Goal: Communication & Community: Answer question/provide support

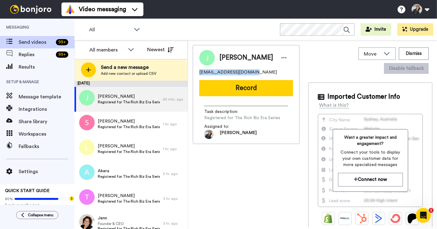
drag, startPoint x: 248, startPoint y: 71, endPoint x: 197, endPoint y: 71, distance: 50.9
click at [197, 71] on div "Jessica jessiej77449@gmail.com Record Task description : Registered for The Ric…" at bounding box center [246, 94] width 107 height 99
copy span "jessiej77449@gmail.com"
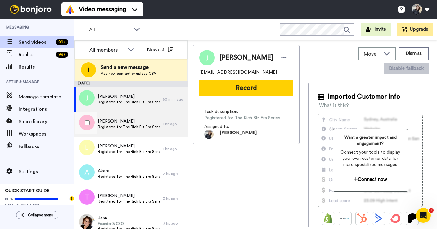
click at [124, 121] on span "Sharon" at bounding box center [129, 121] width 62 height 6
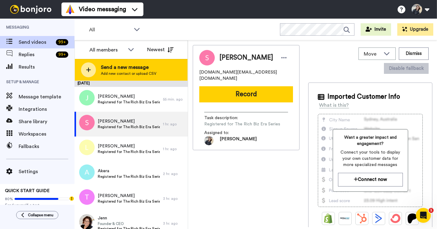
click at [122, 69] on span "Send a new message" at bounding box center [129, 67] width 56 height 7
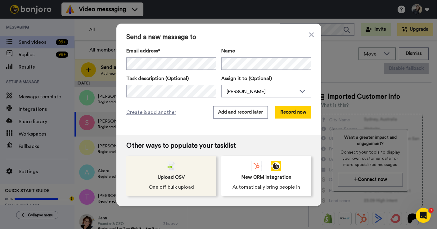
click at [172, 176] on span "Upload CSV" at bounding box center [171, 176] width 27 height 7
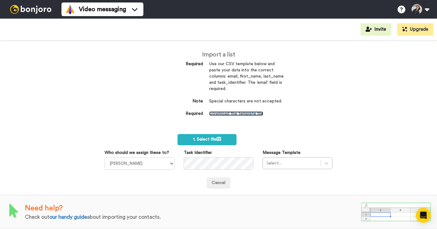
click at [236, 116] on link "Download the template file" at bounding box center [236, 113] width 54 height 4
click at [208, 139] on span "1. Select file" at bounding box center [207, 139] width 28 height 4
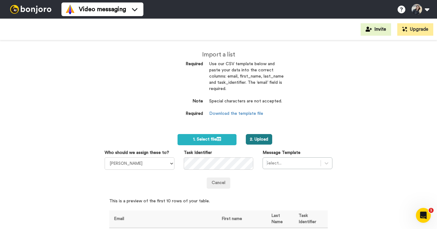
click at [258, 136] on button "2. Upload" at bounding box center [259, 139] width 26 height 11
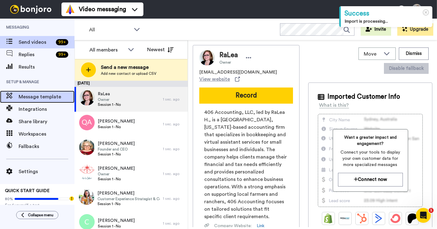
click at [31, 97] on span "Message template" at bounding box center [47, 96] width 56 height 7
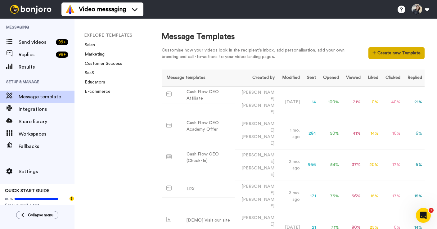
click at [390, 50] on button "Create new Template" at bounding box center [396, 53] width 56 height 12
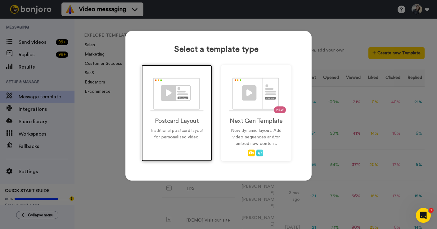
click at [175, 96] on img at bounding box center [176, 95] width 53 height 34
click at [165, 95] on img at bounding box center [176, 95] width 53 height 34
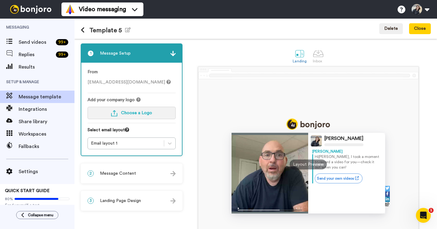
click at [129, 112] on span "Choose a Logo" at bounding box center [136, 113] width 31 height 4
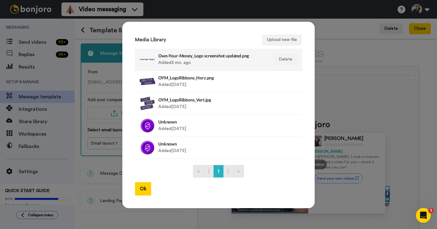
click at [145, 57] on div at bounding box center [148, 60] width 16 height 16
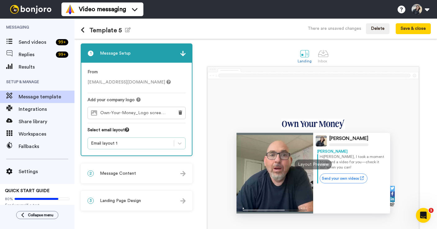
click at [131, 144] on div "Email layout 1" at bounding box center [131, 143] width 80 height 6
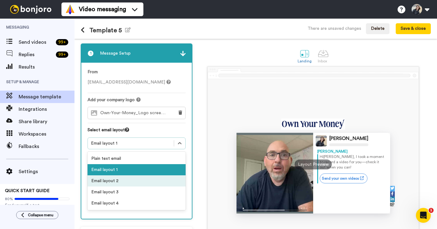
click at [109, 180] on div "Email layout 2" at bounding box center [136, 180] width 98 height 11
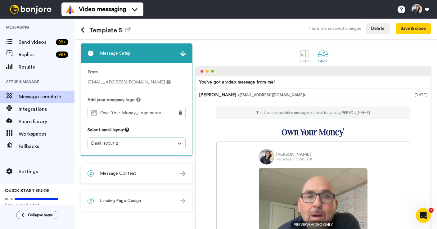
click at [113, 144] on div "Email layout 2" at bounding box center [131, 143] width 80 height 6
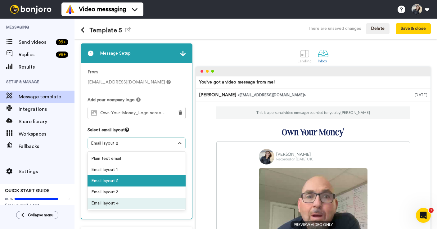
click at [111, 203] on div "Email layout 4" at bounding box center [136, 203] width 98 height 11
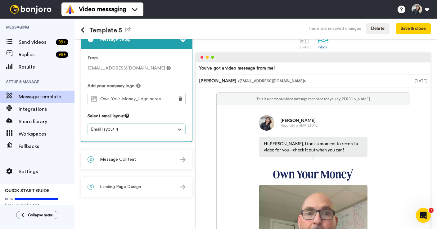
scroll to position [43, 0]
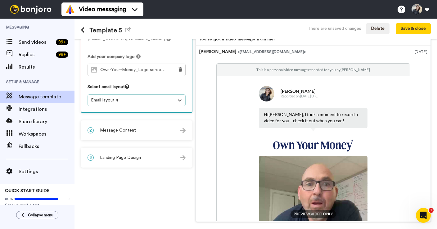
click at [119, 132] on span "Message Content" at bounding box center [118, 130] width 36 height 6
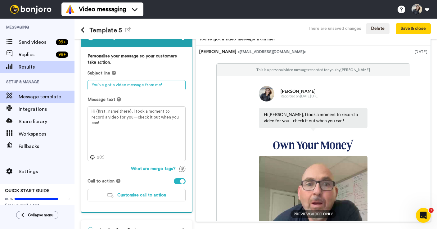
drag, startPoint x: 167, startPoint y: 83, endPoint x: 44, endPoint y: 72, distance: 122.7
click at [44, 72] on div "Messaging Send videos 99 + Replies 99 + Results Setup & Manage Message template…" at bounding box center [218, 124] width 437 height 210
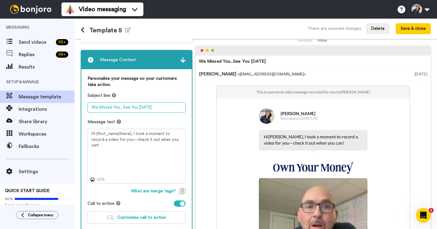
scroll to position [0, 0]
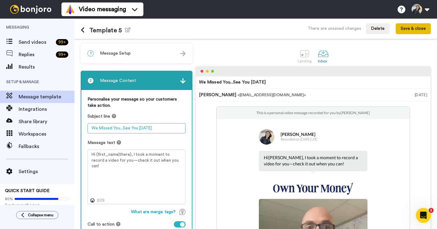
type textarea "We Missed You...See You [DATE]"
click at [407, 31] on button "Save & close" at bounding box center [412, 28] width 35 height 11
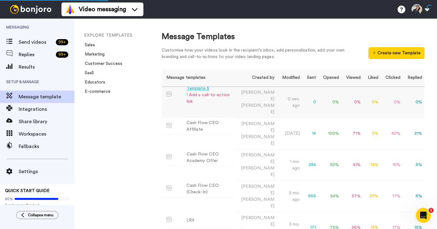
click at [207, 97] on div "! Add a call-to-action link" at bounding box center [209, 98] width 46 height 13
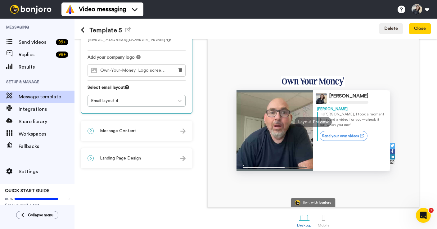
scroll to position [49, 0]
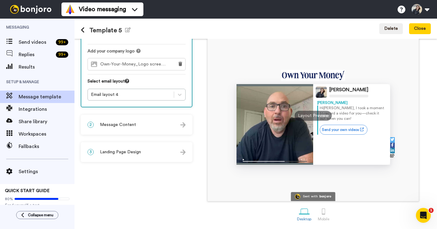
click at [154, 125] on div "2 Message Content" at bounding box center [136, 124] width 110 height 19
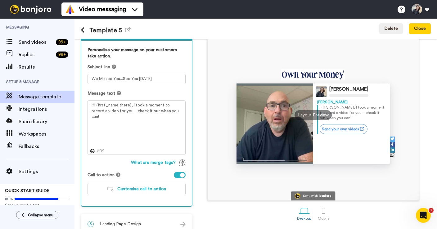
click at [181, 176] on div at bounding box center [182, 175] width 5 height 5
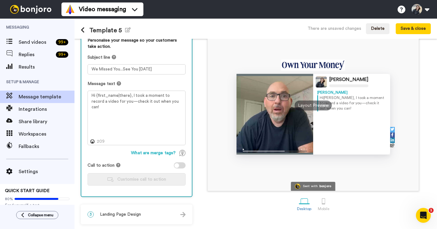
scroll to position [0, 0]
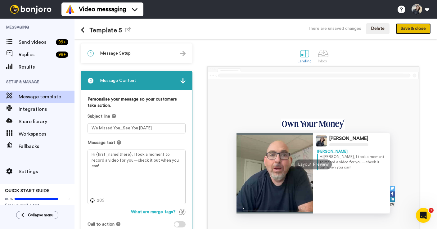
click at [417, 30] on button "Save & close" at bounding box center [412, 28] width 35 height 11
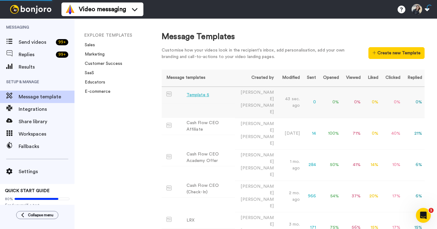
click at [206, 96] on div "Template 5" at bounding box center [197, 95] width 23 height 7
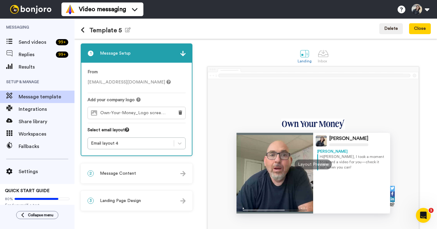
click at [114, 30] on h1 "Template 5 Edit name" at bounding box center [106, 30] width 50 height 7
click at [126, 29] on icon "button" at bounding box center [128, 29] width 6 height 5
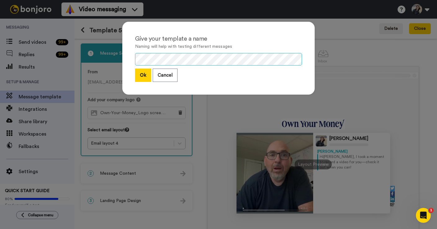
click at [90, 47] on div "Give your template a name Naming will help with testing different messages Ok C…" at bounding box center [218, 114] width 437 height 229
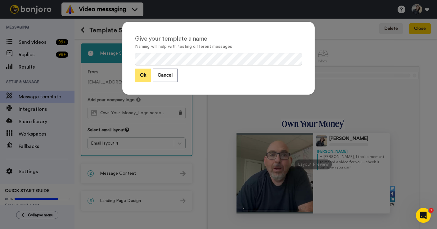
click at [139, 78] on button "Ok" at bounding box center [143, 75] width 16 height 13
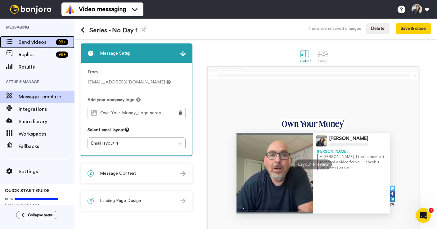
click at [30, 42] on span "Send videos" at bounding box center [36, 41] width 35 height 7
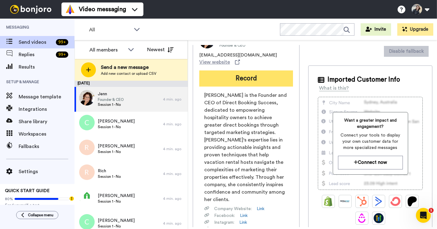
scroll to position [21, 0]
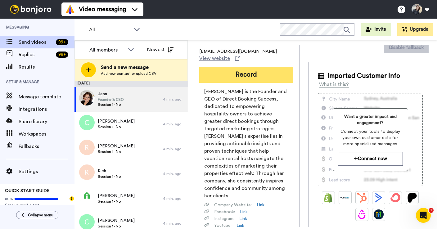
click at [249, 76] on button "Record" at bounding box center [246, 75] width 94 height 16
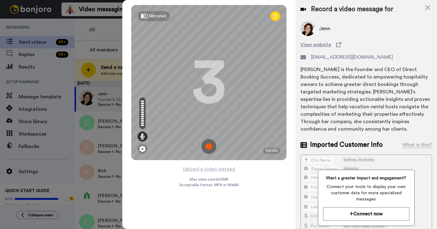
click at [209, 148] on img at bounding box center [208, 146] width 15 height 15
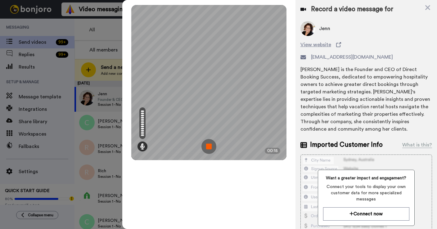
click at [211, 143] on img at bounding box center [208, 146] width 15 height 15
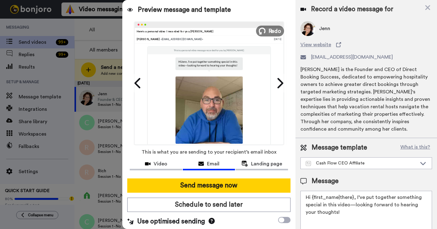
click at [280, 29] on span "Redo" at bounding box center [274, 31] width 13 height 8
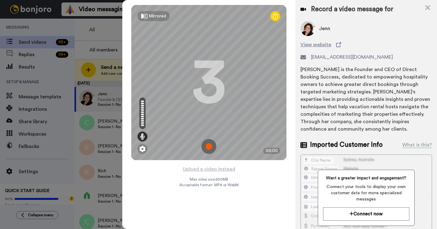
click at [210, 146] on img at bounding box center [208, 146] width 15 height 15
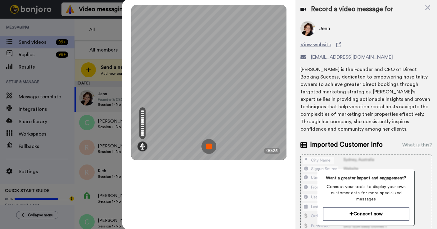
click at [211, 149] on img at bounding box center [208, 146] width 15 height 15
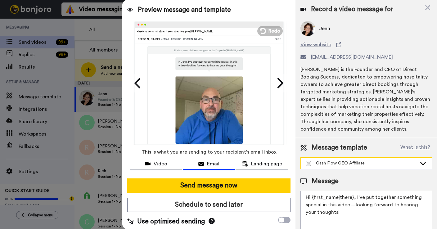
click at [322, 158] on div "Cash Flow CEO Affiliate" at bounding box center [365, 163] width 131 height 11
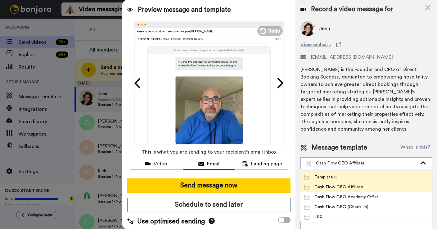
click at [323, 174] on div "Template 5" at bounding box center [320, 177] width 33 height 6
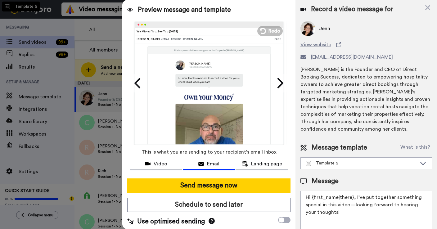
type textarea "Hi {first_name|there}, I took a moment to record a video for you—check it out w…"
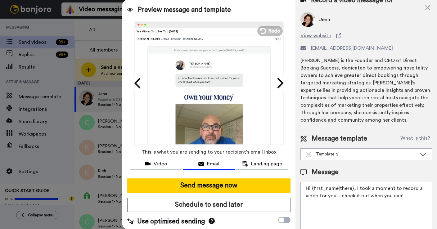
scroll to position [23, 0]
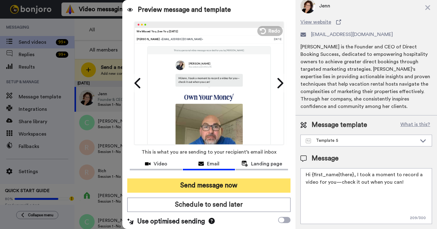
click at [226, 184] on button "Send message now" at bounding box center [208, 185] width 163 height 14
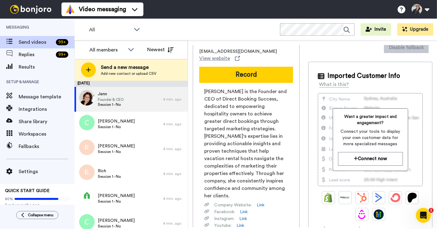
scroll to position [0, 0]
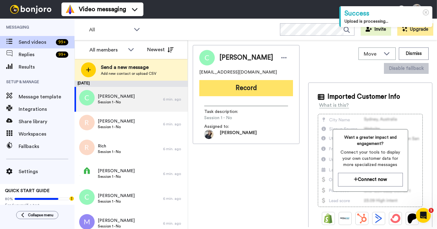
click at [238, 89] on button "Record" at bounding box center [246, 88] width 94 height 16
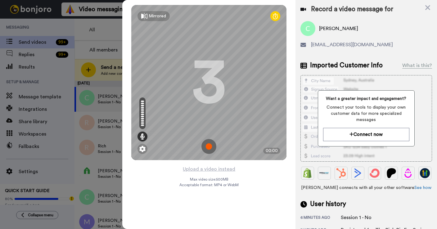
click at [207, 148] on img at bounding box center [208, 146] width 15 height 15
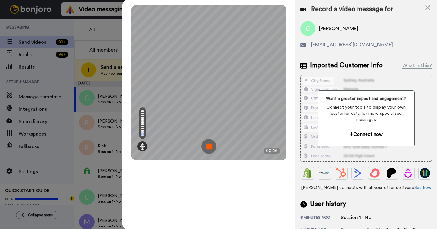
click at [207, 148] on img at bounding box center [208, 146] width 15 height 15
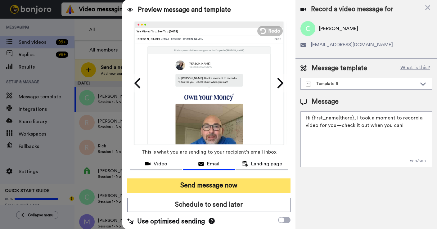
click at [212, 185] on button "Send message now" at bounding box center [208, 185] width 163 height 14
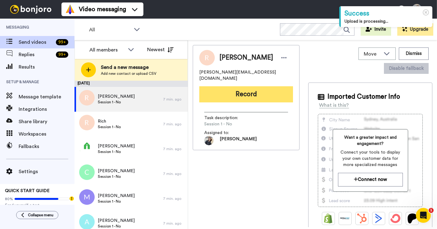
click at [240, 91] on button "Record" at bounding box center [246, 94] width 94 height 16
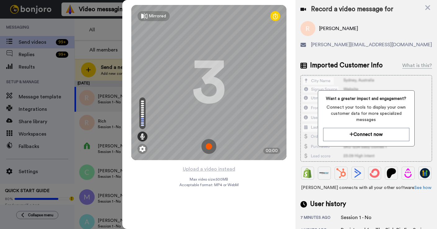
click at [212, 139] on img at bounding box center [208, 146] width 15 height 15
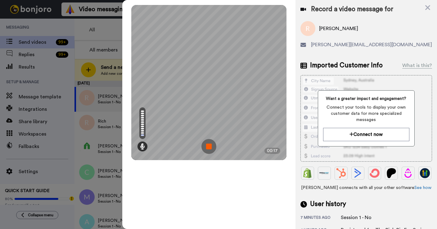
click at [212, 139] on img at bounding box center [208, 146] width 15 height 15
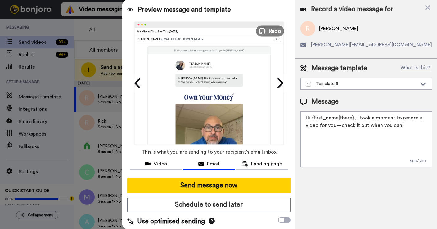
click at [270, 33] on span "Redo" at bounding box center [274, 31] width 13 height 8
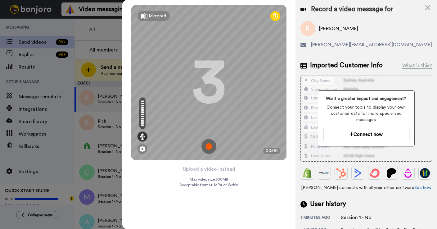
click at [207, 147] on img at bounding box center [208, 146] width 15 height 15
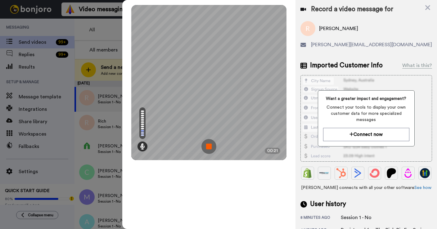
click at [209, 147] on img at bounding box center [208, 146] width 15 height 15
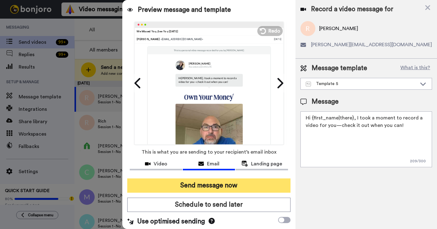
click at [211, 189] on button "Send message now" at bounding box center [208, 185] width 163 height 14
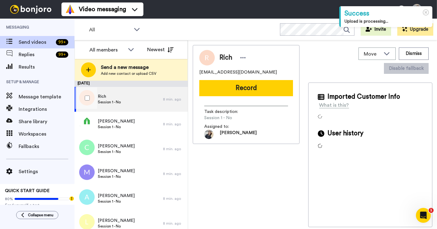
click at [119, 98] on span "Rich" at bounding box center [109, 96] width 23 height 6
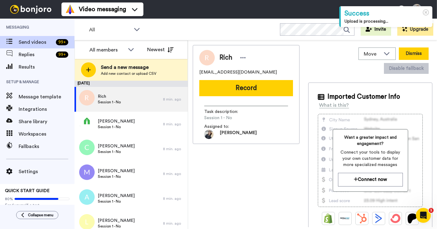
click at [398, 52] on button "Dismiss" at bounding box center [413, 53] width 30 height 12
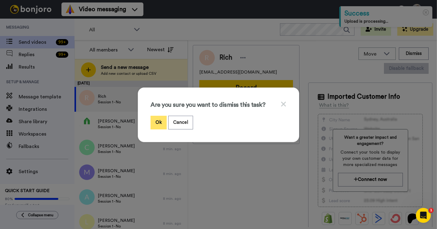
click at [157, 118] on button "Ok" at bounding box center [158, 122] width 16 height 13
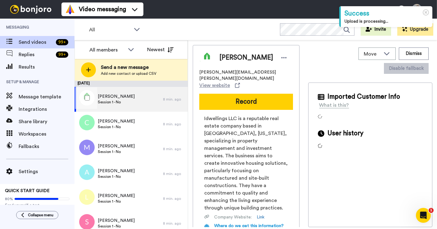
click at [115, 96] on span "Linda" at bounding box center [116, 96] width 37 height 6
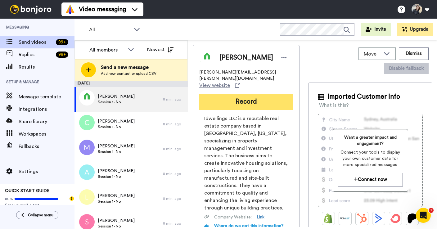
click at [249, 96] on button "Record" at bounding box center [246, 102] width 94 height 16
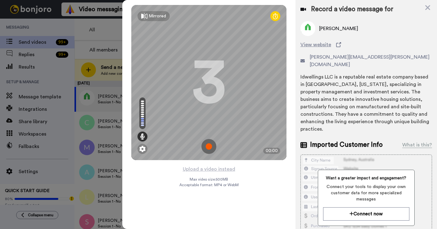
click at [205, 149] on img at bounding box center [208, 146] width 15 height 15
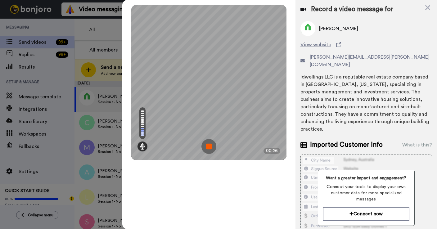
click at [205, 149] on img at bounding box center [208, 146] width 15 height 15
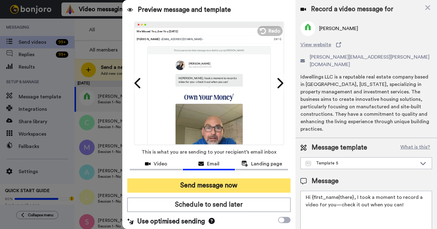
click at [206, 188] on button "Send message now" at bounding box center [208, 185] width 163 height 14
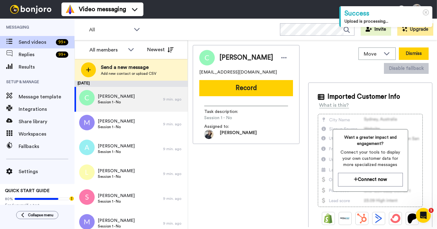
click at [398, 54] on button "Dismiss" at bounding box center [413, 53] width 30 height 12
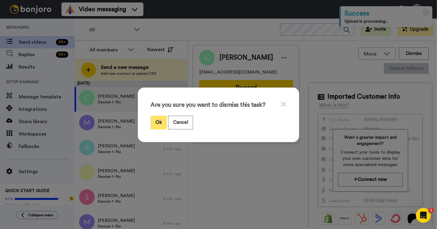
click at [160, 125] on button "Ok" at bounding box center [158, 122] width 16 height 13
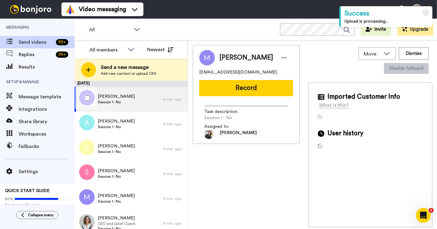
click at [115, 95] on span "Mikayla" at bounding box center [116, 96] width 37 height 6
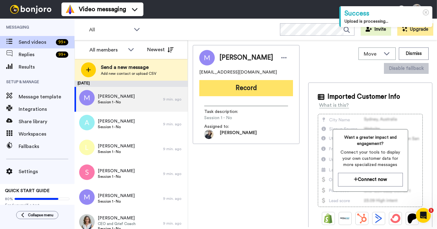
click at [243, 87] on button "Record" at bounding box center [246, 88] width 94 height 16
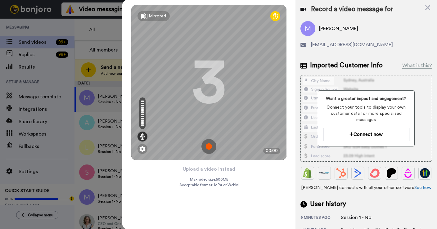
click at [207, 149] on img at bounding box center [208, 146] width 15 height 15
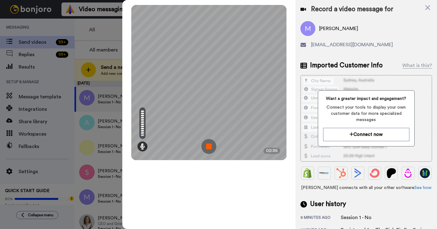
click at [207, 147] on img at bounding box center [208, 146] width 15 height 15
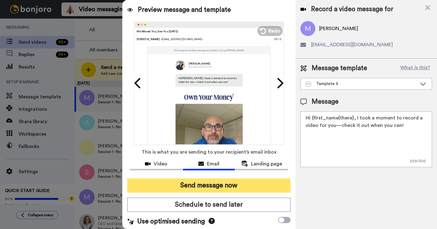
click at [224, 188] on button "Send message now" at bounding box center [208, 185] width 163 height 14
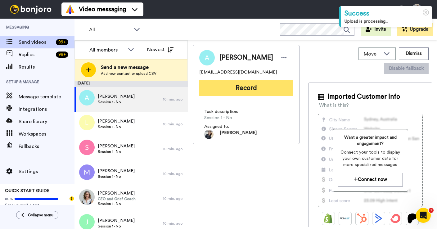
click at [248, 88] on button "Record" at bounding box center [246, 88] width 94 height 16
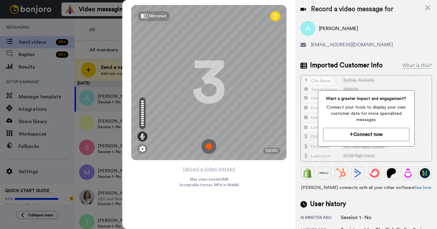
click at [209, 149] on img at bounding box center [208, 146] width 15 height 15
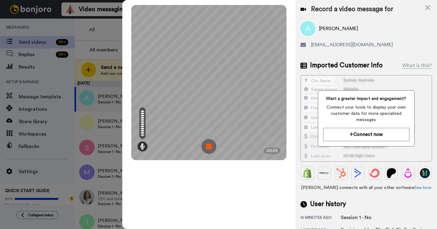
click at [207, 149] on img at bounding box center [208, 146] width 15 height 15
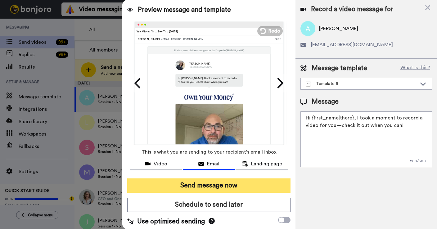
click at [233, 187] on button "Send message now" at bounding box center [208, 185] width 163 height 14
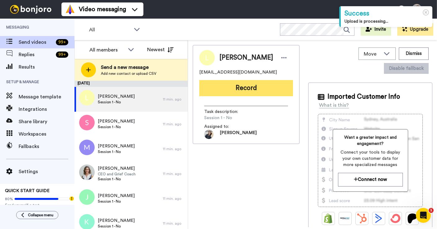
click at [240, 87] on button "Record" at bounding box center [246, 88] width 94 height 16
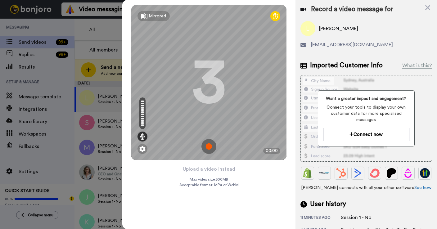
click at [209, 146] on img at bounding box center [208, 146] width 15 height 15
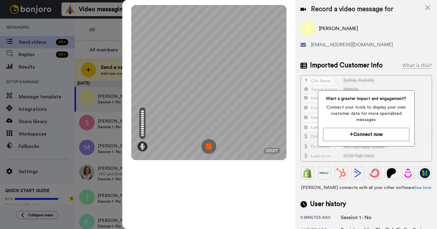
click at [209, 146] on img at bounding box center [208, 146] width 15 height 15
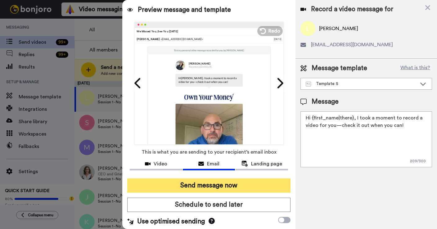
click at [217, 188] on button "Send message now" at bounding box center [208, 185] width 163 height 14
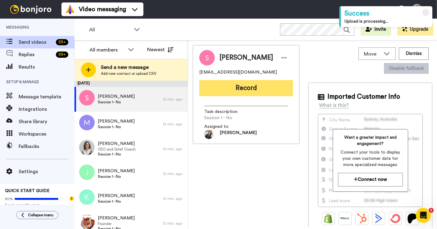
click at [245, 90] on button "Record" at bounding box center [246, 88] width 94 height 16
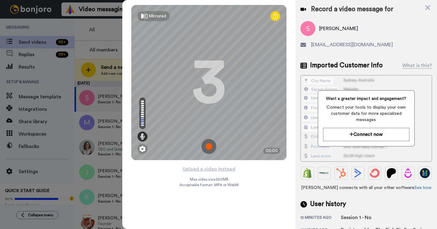
click at [207, 140] on img at bounding box center [208, 146] width 15 height 15
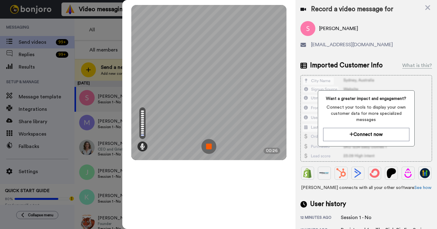
click at [207, 140] on img at bounding box center [208, 146] width 15 height 15
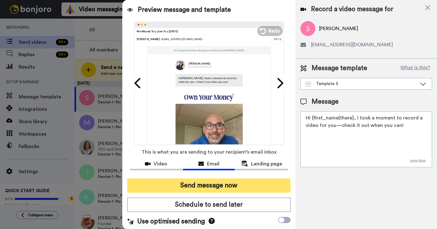
click at [219, 182] on button "Send message now" at bounding box center [208, 185] width 163 height 14
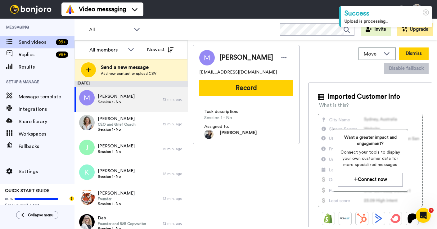
click at [398, 54] on button "Dismiss" at bounding box center [413, 53] width 30 height 12
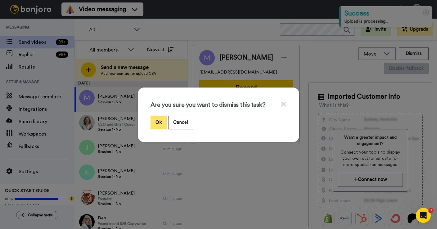
click at [156, 123] on button "Ok" at bounding box center [158, 122] width 16 height 13
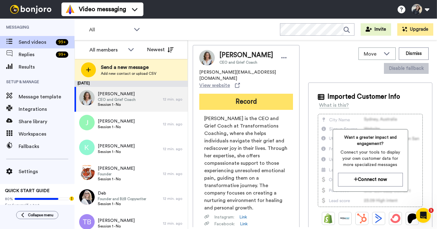
click at [237, 94] on button "Record" at bounding box center [246, 102] width 94 height 16
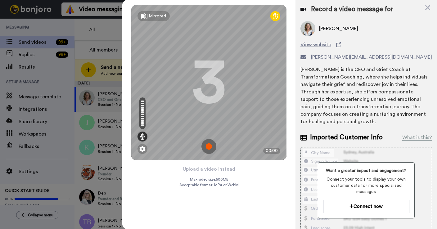
click at [205, 147] on img at bounding box center [208, 146] width 15 height 15
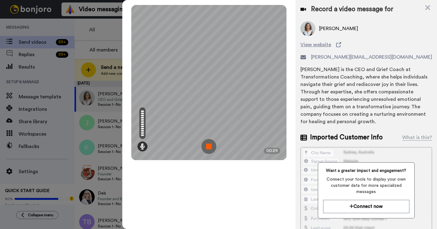
click at [205, 147] on img at bounding box center [208, 146] width 15 height 15
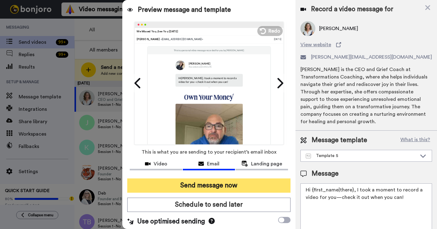
click at [207, 183] on button "Send message now" at bounding box center [208, 185] width 163 height 14
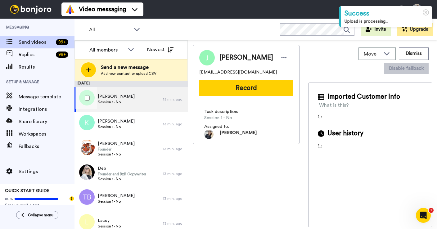
click at [131, 102] on div "Jason Session 1 - No" at bounding box center [118, 99] width 88 height 25
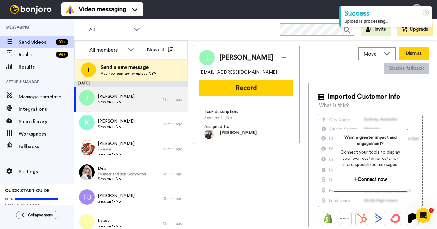
click at [398, 56] on button "Dismiss" at bounding box center [413, 53] width 30 height 12
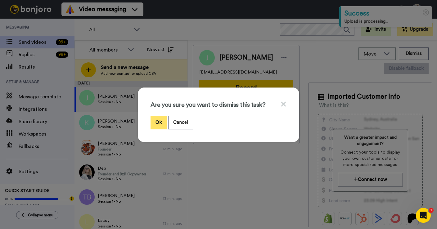
click at [158, 122] on button "Ok" at bounding box center [158, 122] width 16 height 13
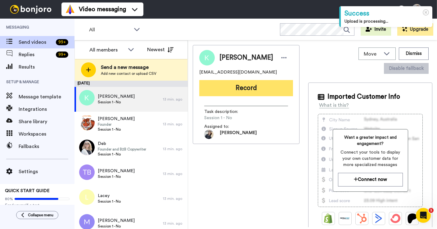
click at [251, 87] on button "Record" at bounding box center [246, 88] width 94 height 16
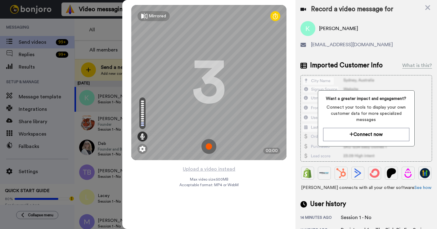
click at [209, 146] on img at bounding box center [208, 146] width 15 height 15
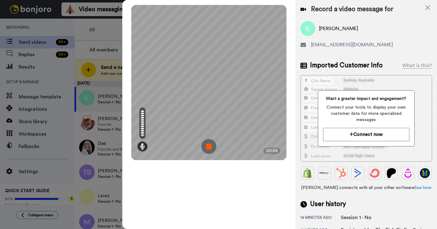
click at [209, 146] on img at bounding box center [208, 146] width 15 height 15
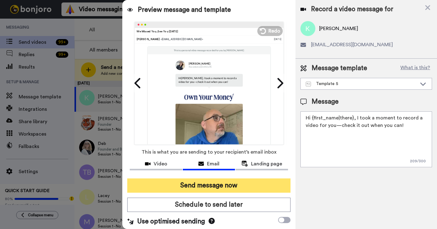
click at [203, 183] on button "Send message now" at bounding box center [208, 185] width 163 height 14
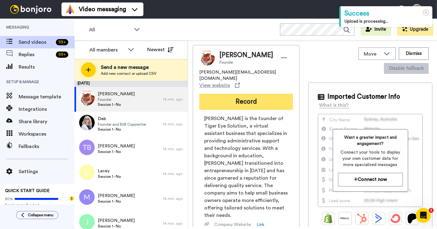
click at [228, 96] on button "Record" at bounding box center [246, 102] width 94 height 16
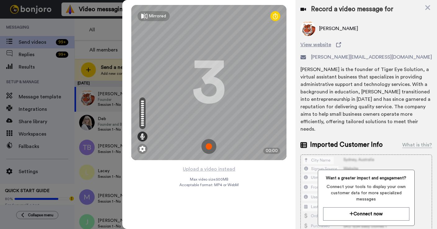
click at [208, 147] on img at bounding box center [208, 146] width 15 height 15
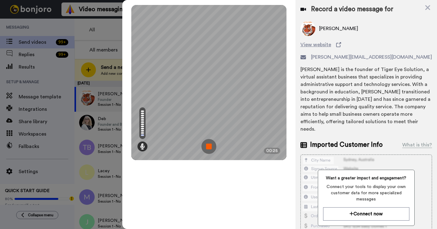
click at [208, 147] on img at bounding box center [208, 146] width 15 height 15
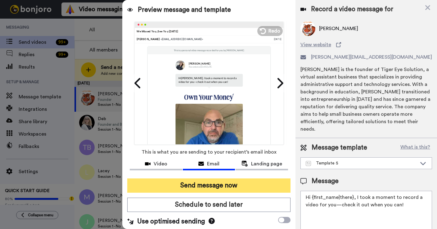
click at [195, 189] on button "Send message now" at bounding box center [208, 185] width 163 height 14
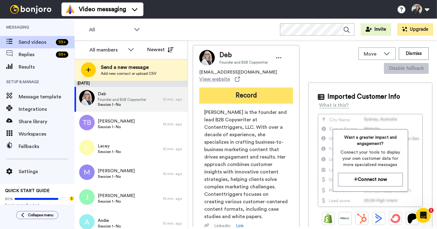
click at [241, 94] on button "Record" at bounding box center [246, 95] width 94 height 16
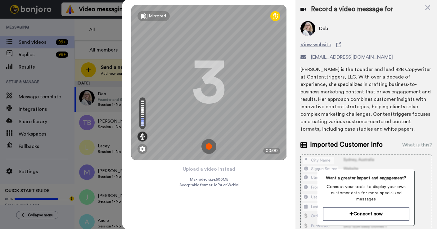
click at [164, 22] on div "Mirrored Redo" at bounding box center [208, 16] width 155 height 22
click at [157, 18] on div "Mirrored" at bounding box center [157, 16] width 17 height 6
click at [157, 18] on div "Mirror" at bounding box center [155, 16] width 12 height 6
click at [208, 139] on img at bounding box center [208, 146] width 15 height 15
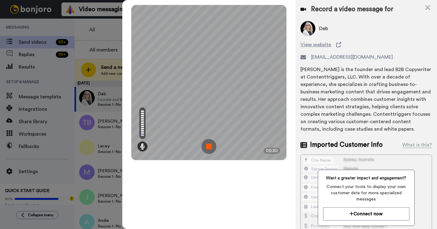
click at [208, 139] on img at bounding box center [208, 146] width 15 height 15
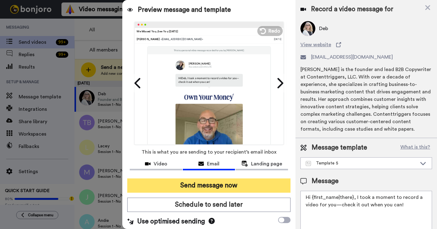
click at [206, 184] on button "Send message now" at bounding box center [208, 185] width 163 height 14
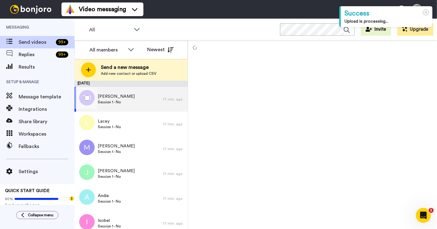
click at [131, 96] on div "Tee Boone Session 1 - No" at bounding box center [118, 99] width 88 height 25
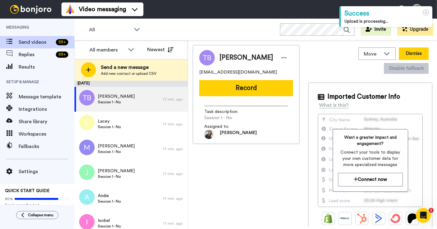
click at [398, 55] on button "Dismiss" at bounding box center [413, 53] width 30 height 12
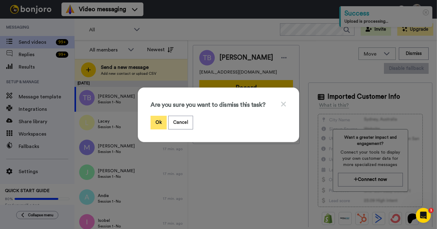
click at [160, 124] on button "Ok" at bounding box center [158, 122] width 16 height 13
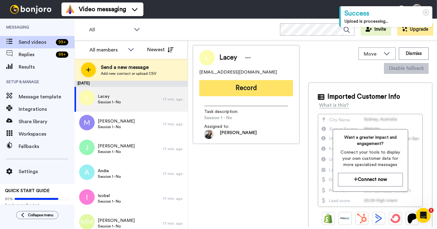
click at [251, 87] on button "Record" at bounding box center [246, 88] width 94 height 16
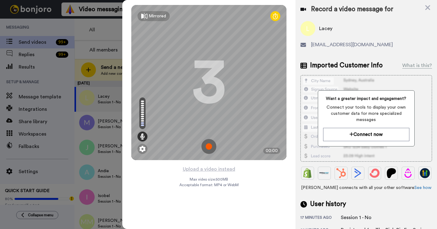
click at [208, 151] on img at bounding box center [208, 146] width 15 height 15
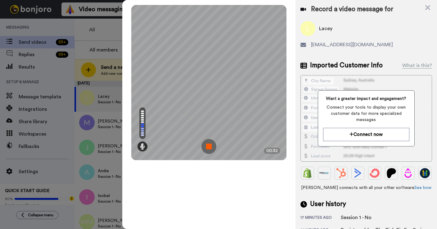
click at [208, 151] on img at bounding box center [208, 146] width 15 height 15
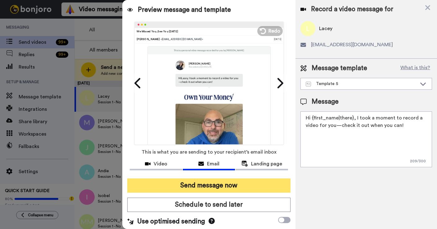
click at [223, 184] on button "Send message now" at bounding box center [208, 185] width 163 height 14
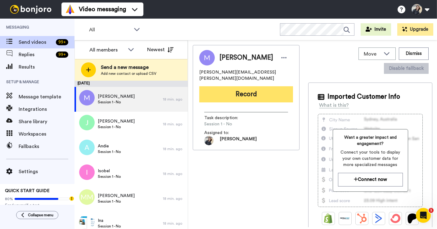
click at [226, 86] on button "Record" at bounding box center [246, 94] width 94 height 16
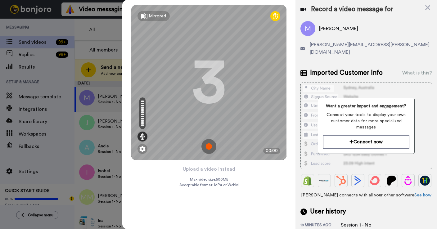
click at [204, 153] on img at bounding box center [208, 146] width 15 height 15
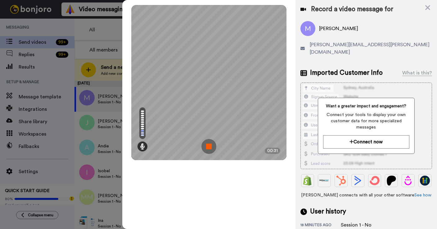
click at [211, 149] on img at bounding box center [208, 146] width 15 height 15
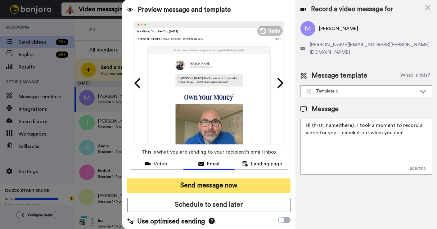
click at [220, 186] on button "Send message now" at bounding box center [208, 185] width 163 height 14
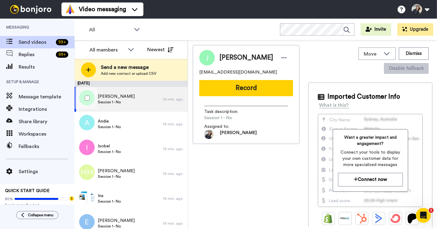
click at [136, 103] on div "[PERSON_NAME] Session 1 - No" at bounding box center [118, 99] width 88 height 25
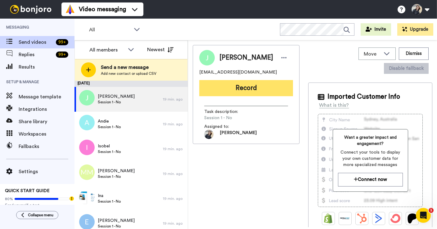
click at [247, 94] on button "Record" at bounding box center [246, 88] width 94 height 16
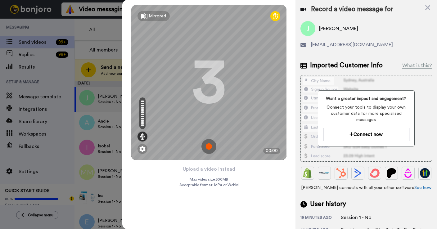
click at [209, 142] on img at bounding box center [208, 146] width 15 height 15
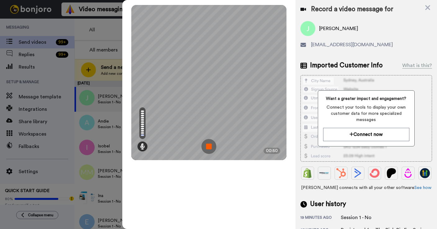
click at [209, 142] on img at bounding box center [208, 146] width 15 height 15
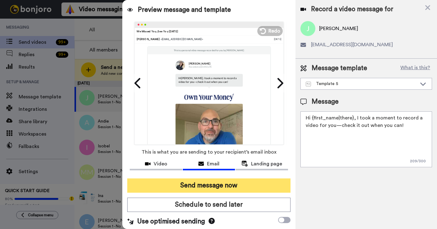
click at [194, 189] on button "Send message now" at bounding box center [208, 185] width 163 height 14
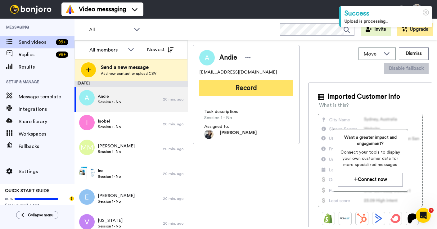
click at [249, 87] on button "Record" at bounding box center [246, 88] width 94 height 16
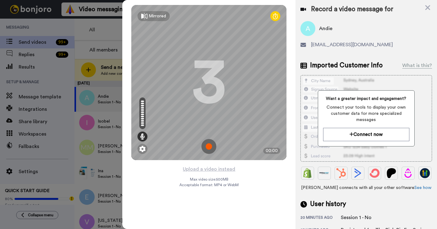
click at [204, 141] on img at bounding box center [208, 146] width 15 height 15
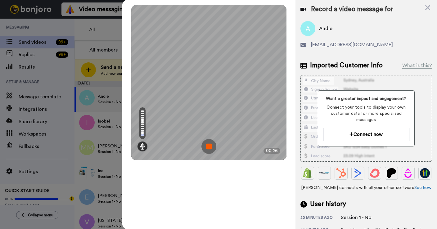
click at [208, 144] on img at bounding box center [208, 146] width 15 height 15
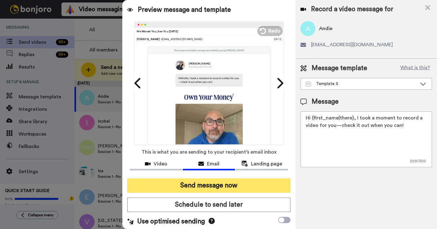
click at [209, 185] on button "Send message now" at bounding box center [208, 185] width 163 height 14
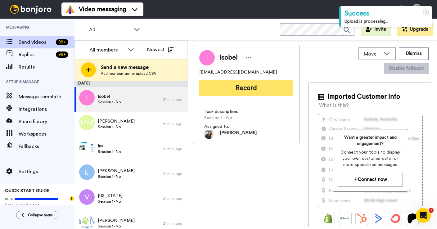
click at [230, 87] on button "Record" at bounding box center [246, 88] width 94 height 16
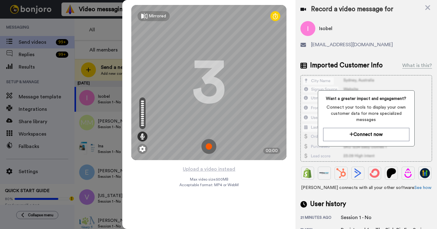
click at [209, 141] on img at bounding box center [208, 146] width 15 height 15
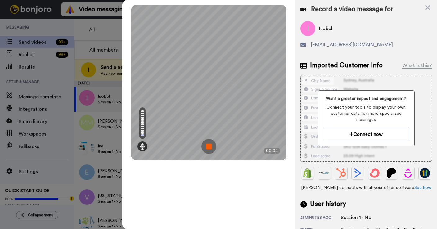
click at [204, 141] on img at bounding box center [208, 146] width 15 height 15
